Goal: Find specific page/section

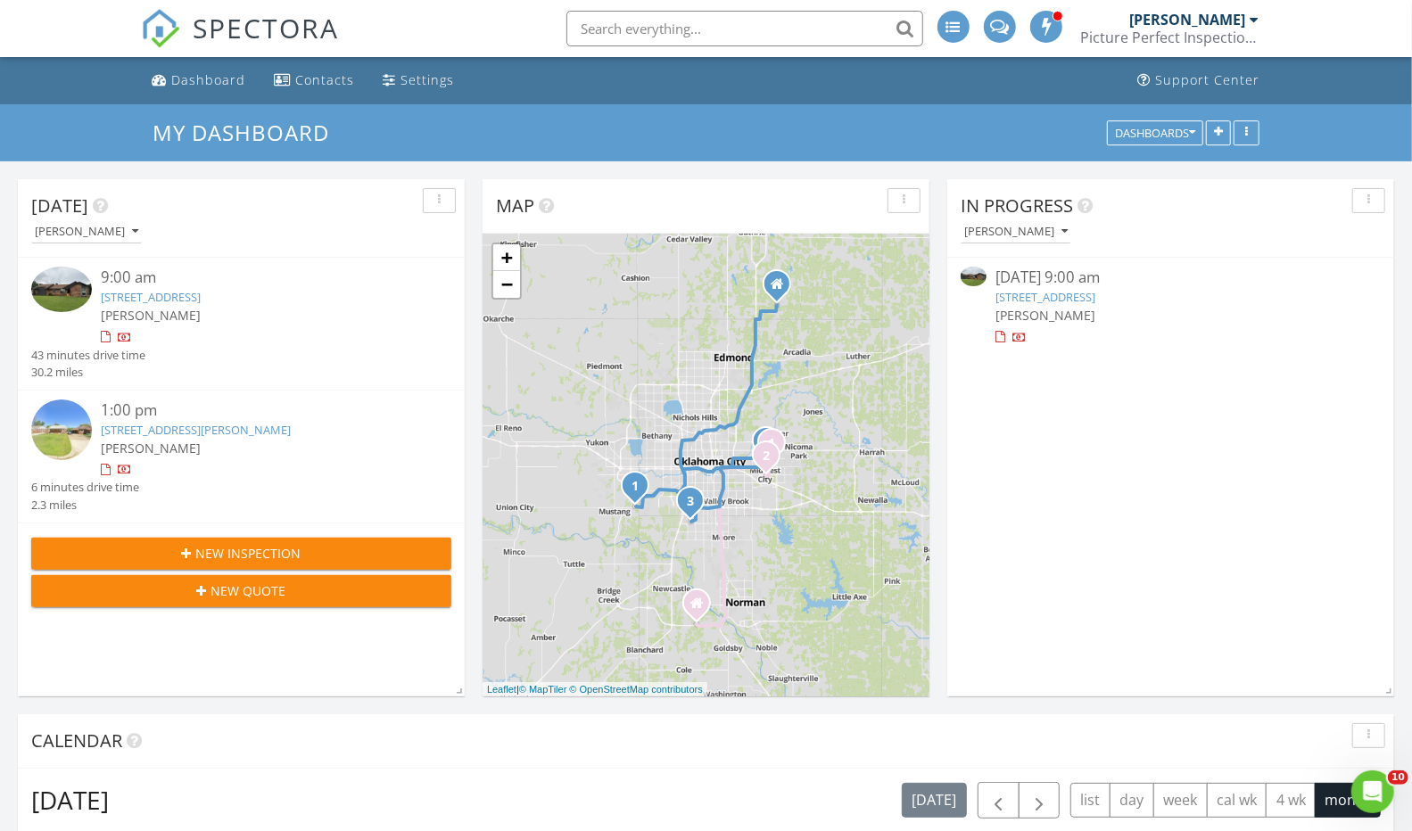
click at [201, 301] on link "1025 Hawthorne Dr, Midwest City, OK 73110" at bounding box center [151, 297] width 100 height 16
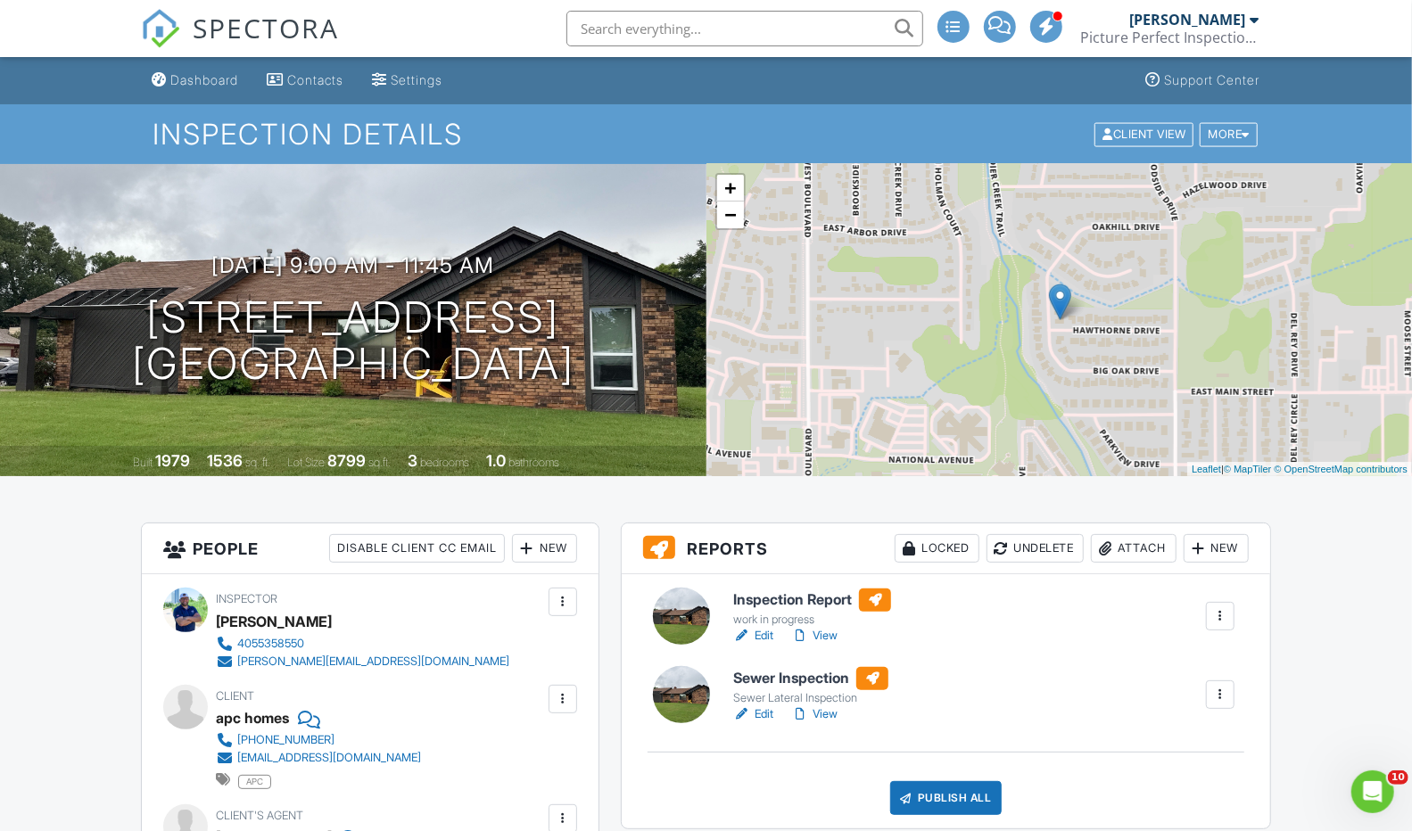
click at [773, 713] on link "Edit" at bounding box center [753, 715] width 40 height 18
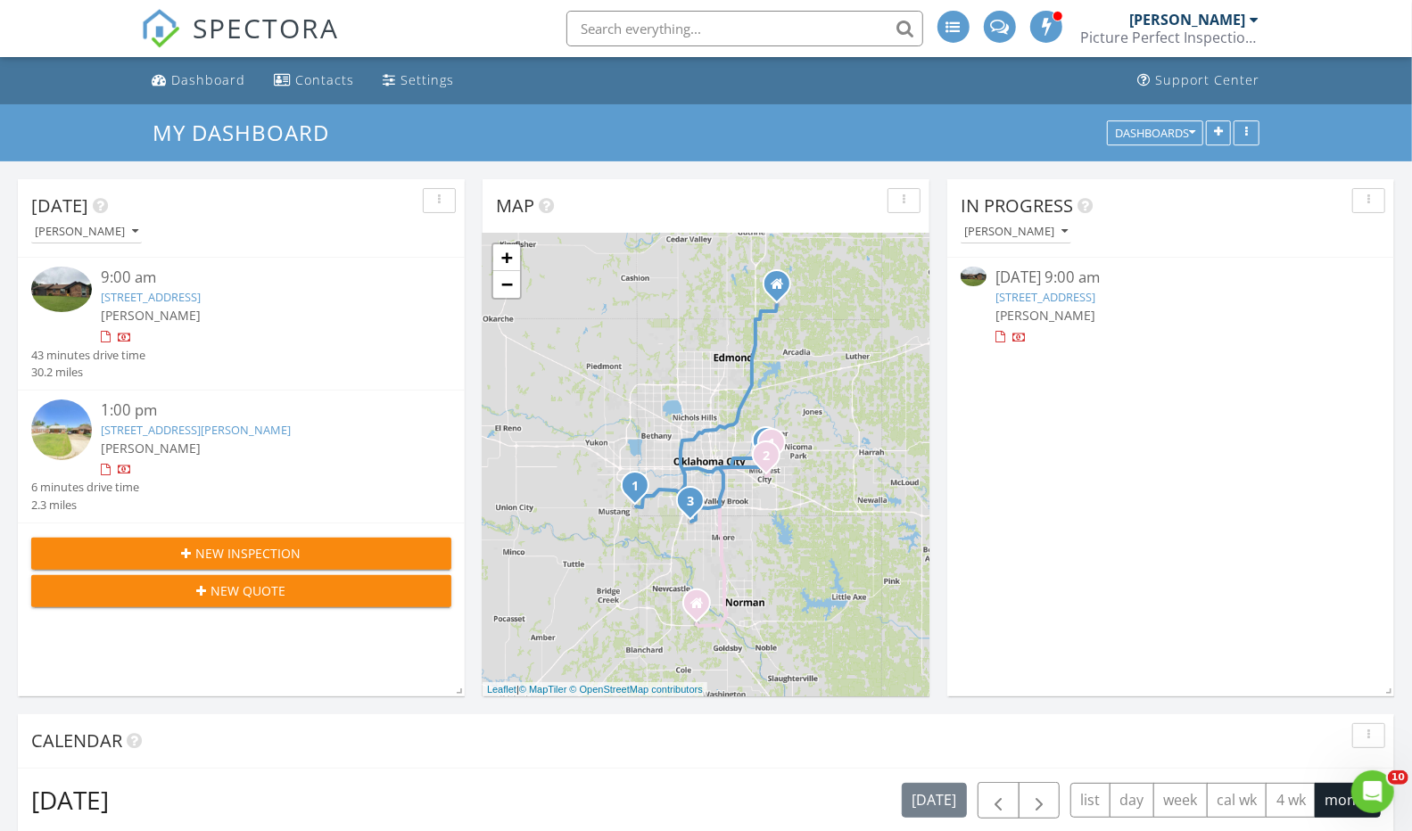
click at [190, 422] on link "431 E Showalter Dr, Midwest City, OK 73110" at bounding box center [196, 430] width 190 height 16
